Goal: Go to known website: Go to known website

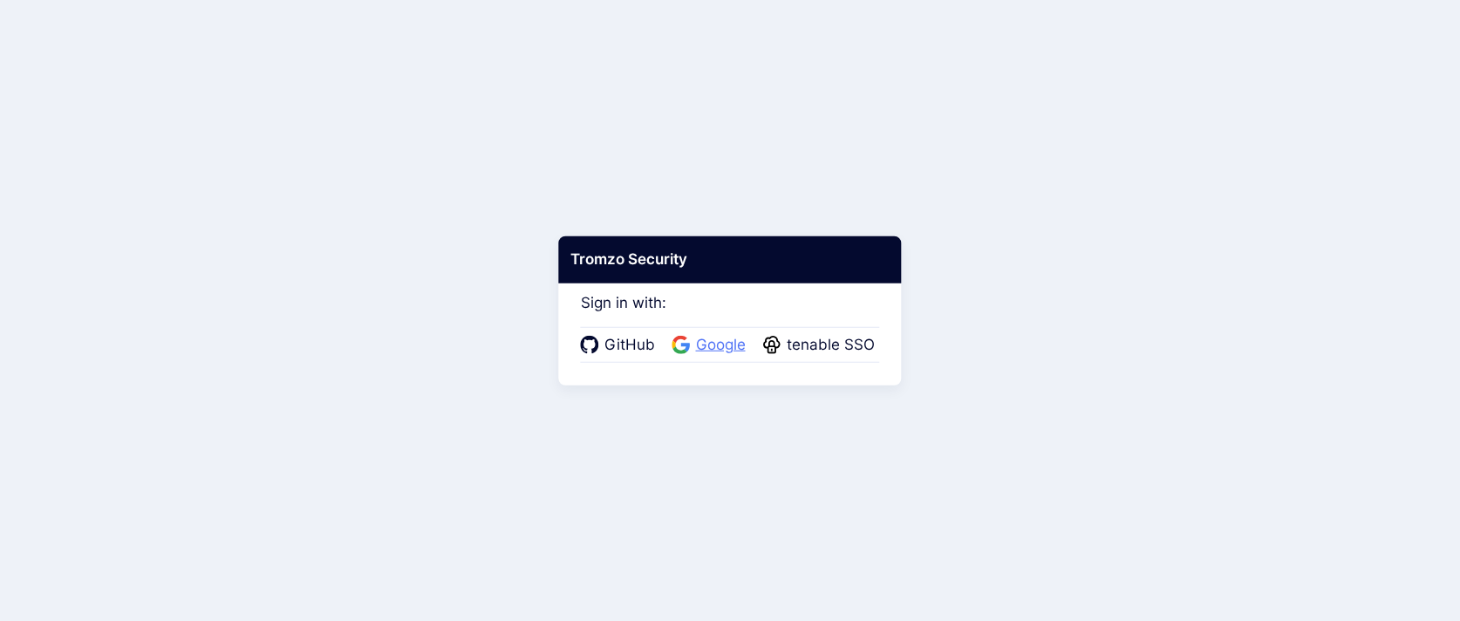
click at [707, 349] on span "Google" at bounding box center [721, 345] width 60 height 23
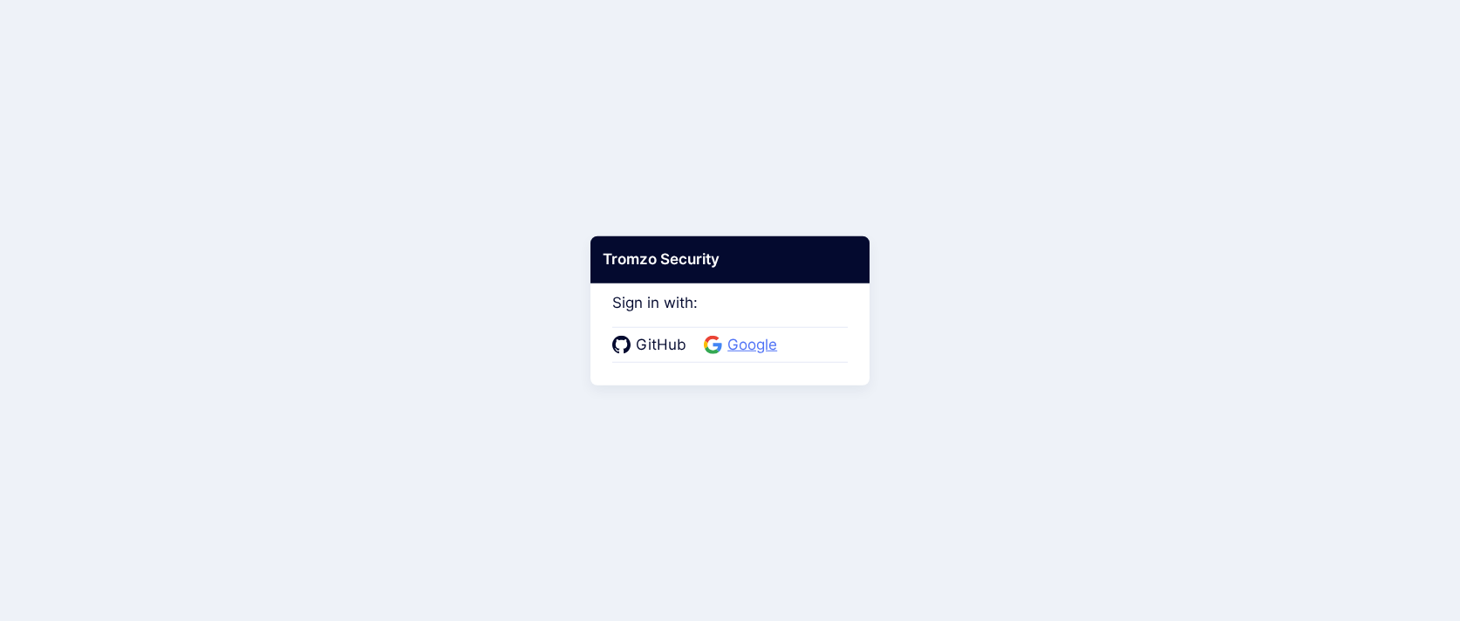
click at [750, 341] on span "Google" at bounding box center [752, 345] width 60 height 23
